Goal: Find specific page/section: Find specific page/section

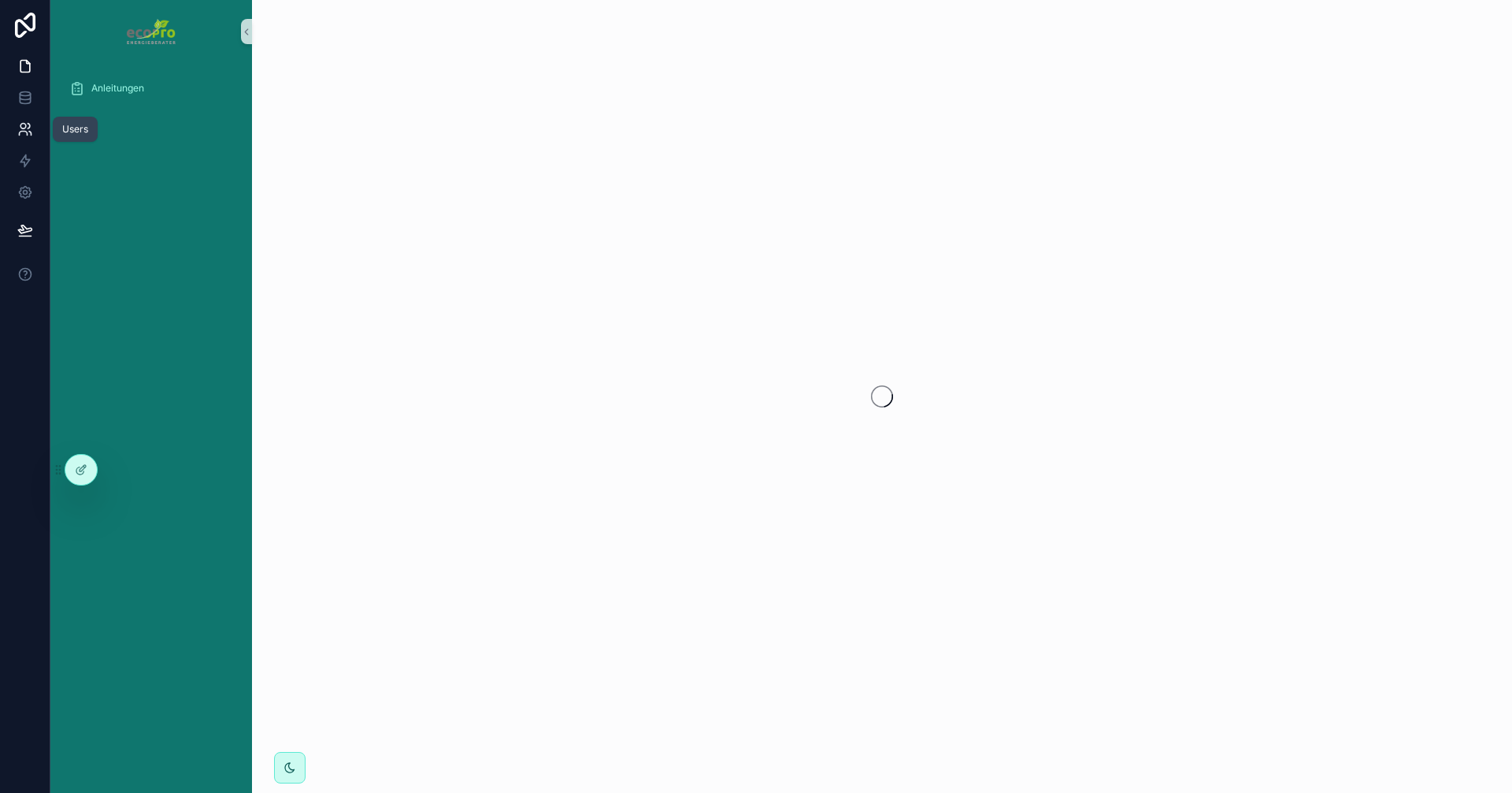
click at [28, 124] on icon at bounding box center [28, 127] width 2 height 5
